Goal: Check status

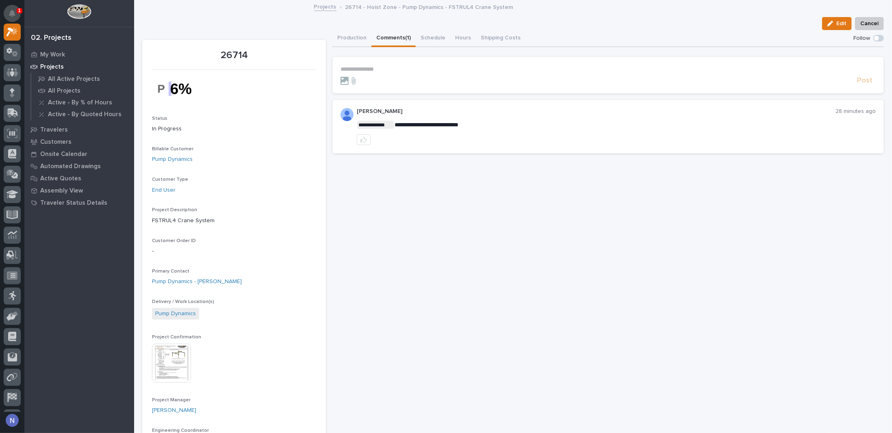
click at [12, 12] on icon "Notifications" at bounding box center [12, 13] width 7 height 7
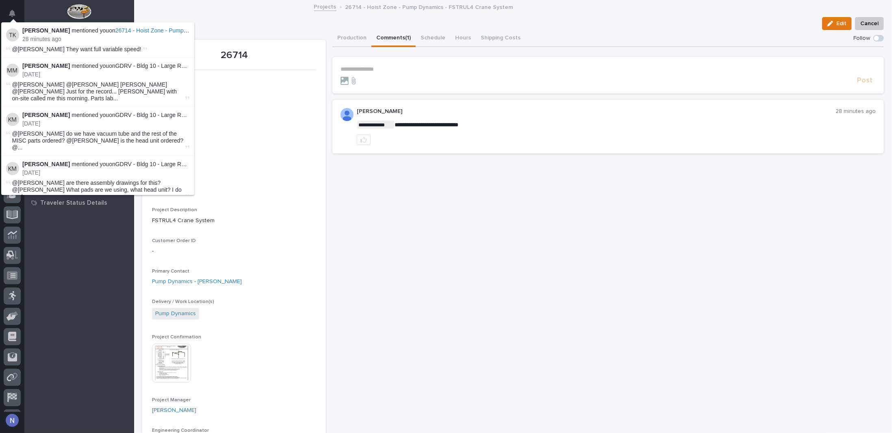
click at [262, 95] on div at bounding box center [234, 89] width 164 height 28
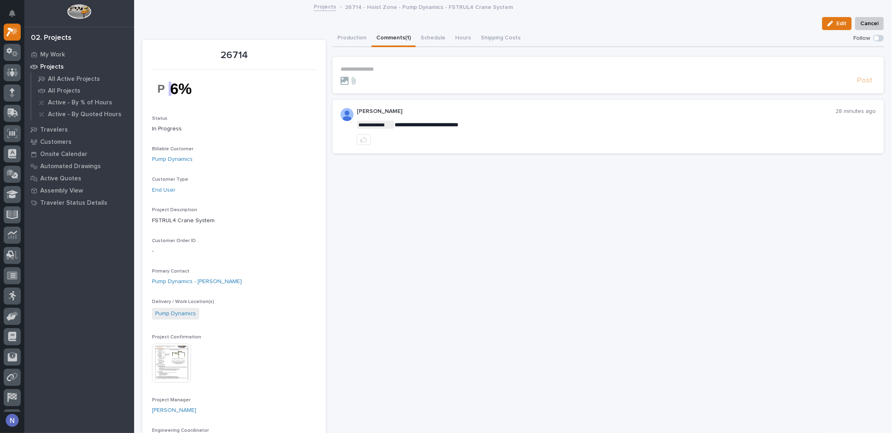
click at [353, 64] on section "**********" at bounding box center [607, 75] width 551 height 37
click at [353, 69] on p "**********" at bounding box center [607, 69] width 535 height 7
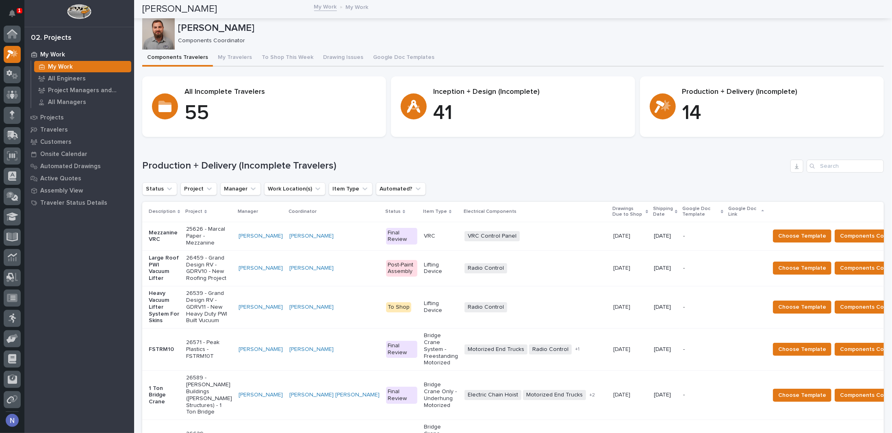
scroll to position [20, 0]
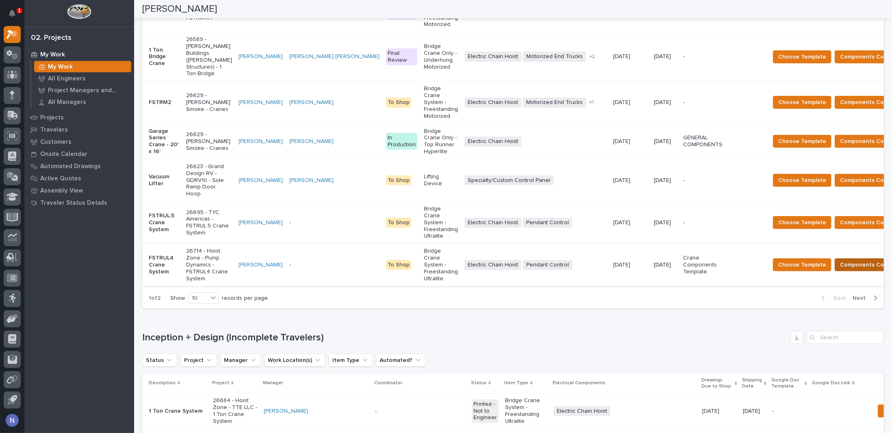
click at [840, 260] on span "Components Complete" at bounding box center [871, 265] width 63 height 10
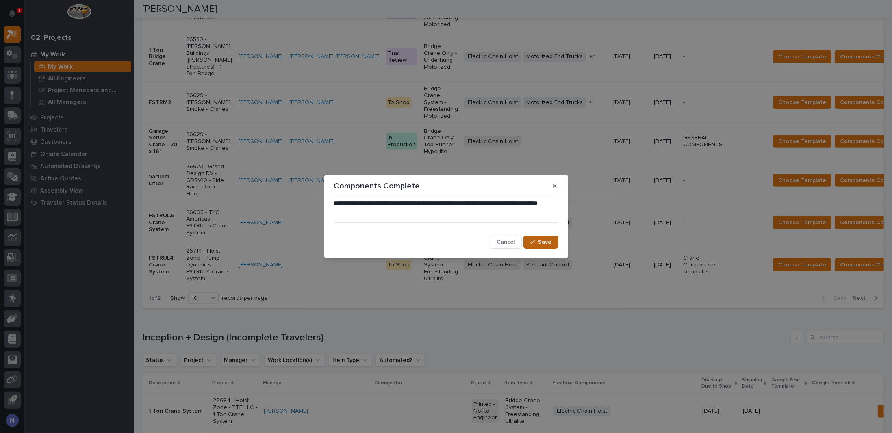
click at [536, 241] on div "button" at bounding box center [534, 242] width 8 height 6
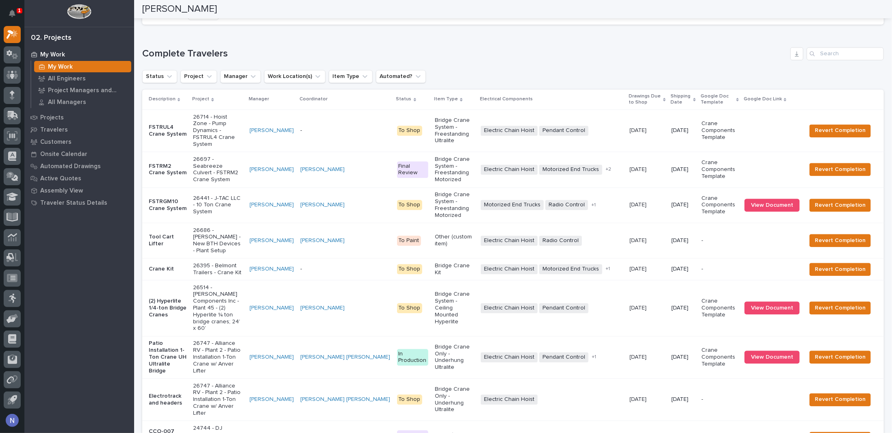
scroll to position [1141, 0]
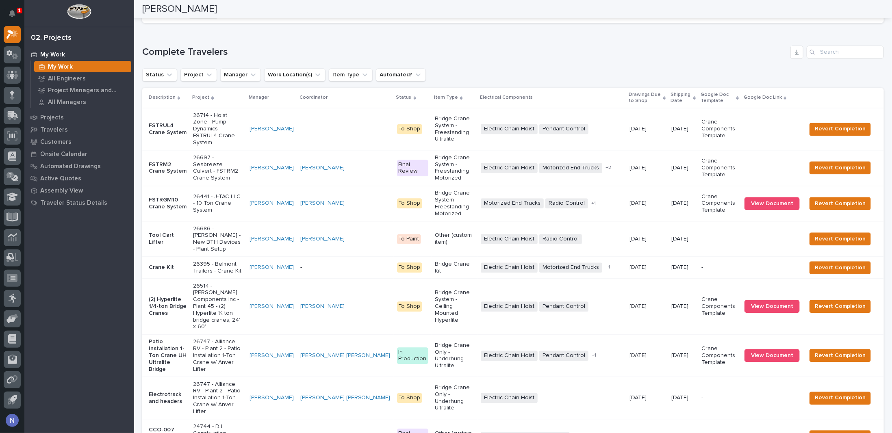
click at [344, 150] on td "-" at bounding box center [345, 129] width 97 height 42
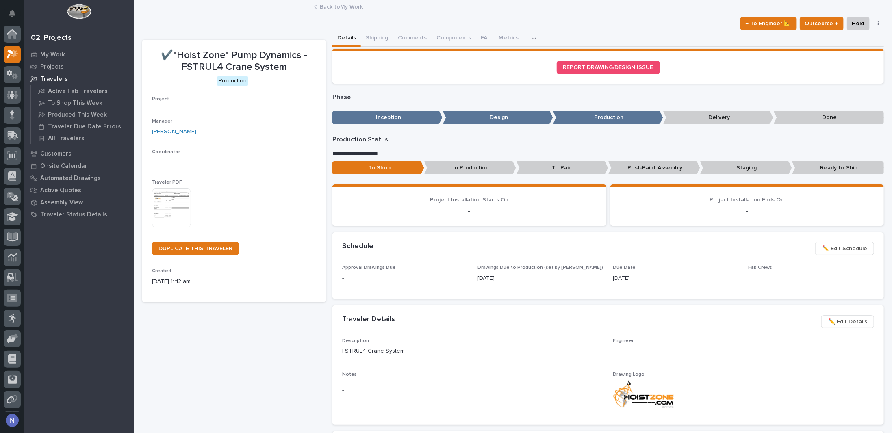
scroll to position [20, 0]
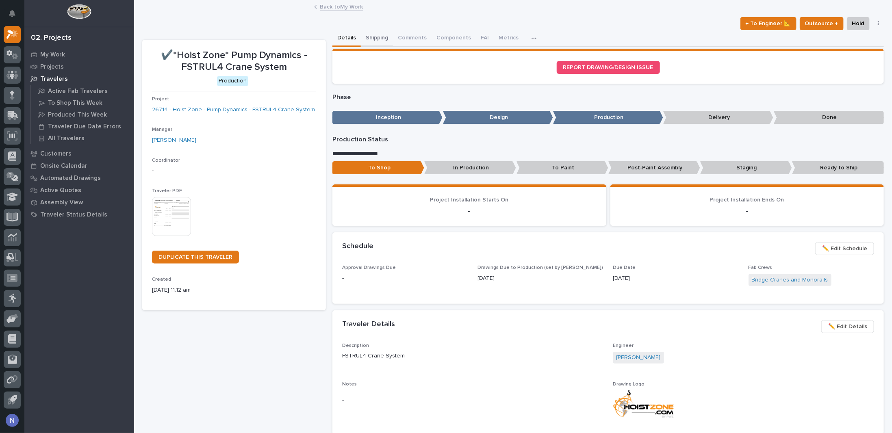
click at [382, 38] on button "Shipping" at bounding box center [377, 38] width 32 height 17
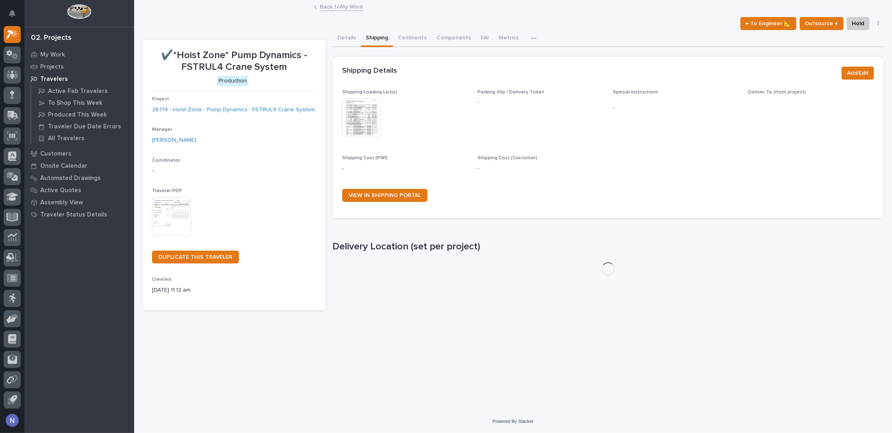
click at [361, 124] on img at bounding box center [361, 117] width 39 height 39
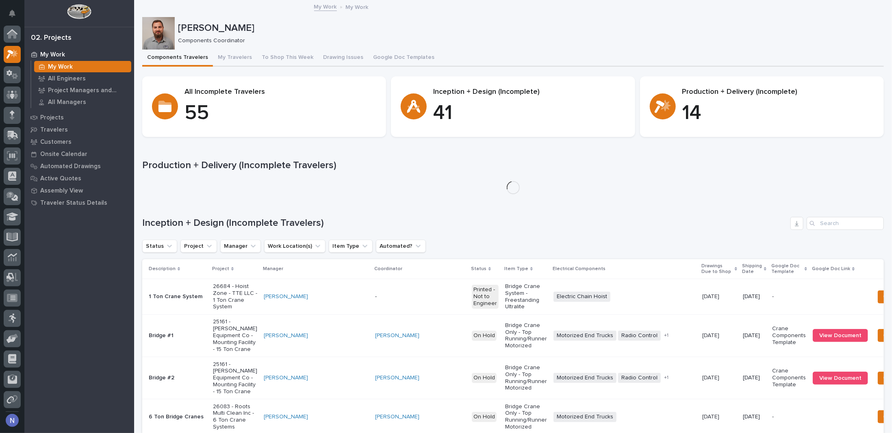
scroll to position [20, 0]
